Goal: Find specific page/section: Find specific page/section

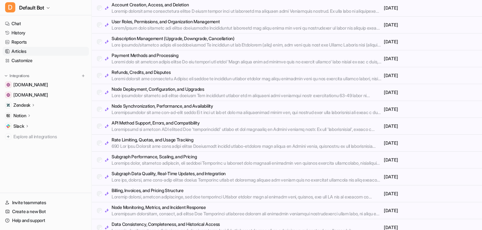
scroll to position [490, 0]
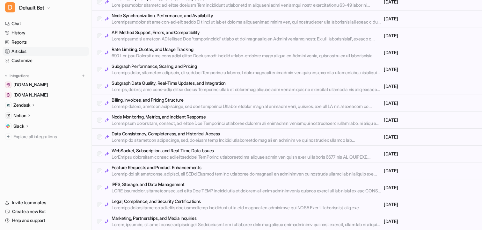
click at [26, 115] on p "Notion" at bounding box center [19, 116] width 13 height 6
click at [25, 132] on p "Links" at bounding box center [23, 134] width 10 height 6
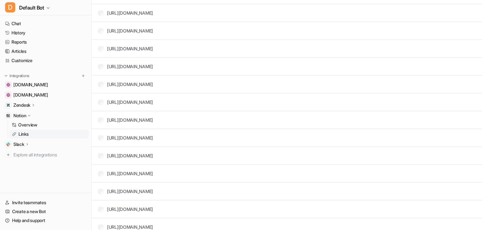
scroll to position [30103, 0]
